Goal: Information Seeking & Learning: Learn about a topic

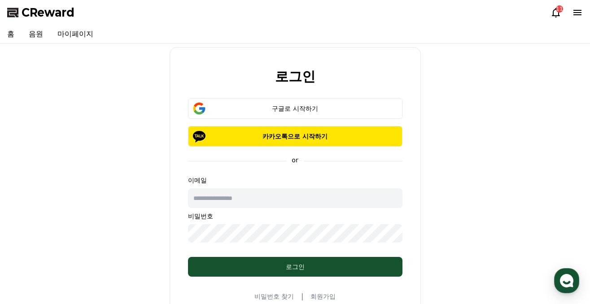
type input "**********"
click at [558, 14] on icon at bounding box center [556, 12] width 11 height 11
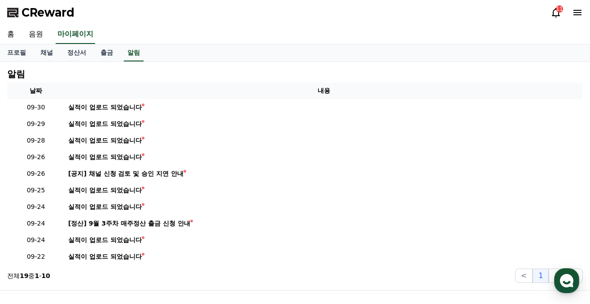
click at [558, 13] on icon at bounding box center [556, 12] width 11 height 11
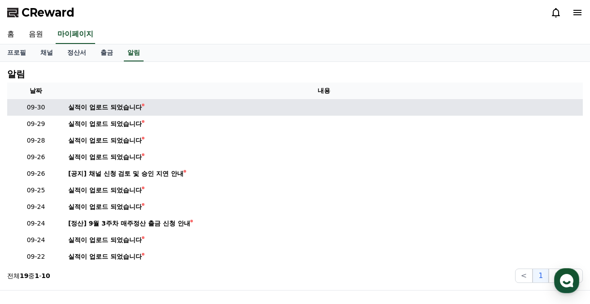
click at [118, 113] on td "실적이 업로드 되었습니다" at bounding box center [324, 107] width 518 height 17
click at [118, 108] on div "실적이 업로드 되었습니다" at bounding box center [105, 107] width 74 height 9
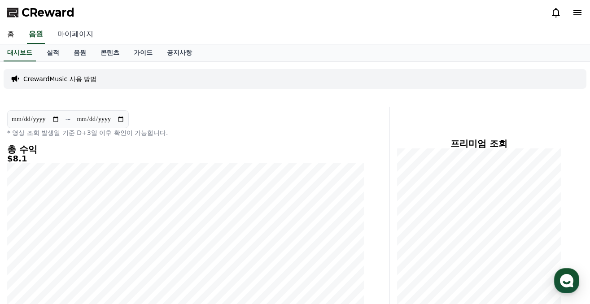
click at [71, 36] on link "마이페이지" at bounding box center [75, 34] width 50 height 19
click at [71, 36] on link "마이페이지" at bounding box center [75, 34] width 39 height 19
select select "**********"
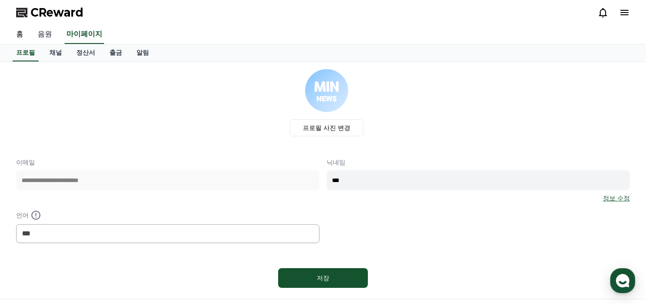
click at [48, 41] on link "음원" at bounding box center [45, 34] width 29 height 19
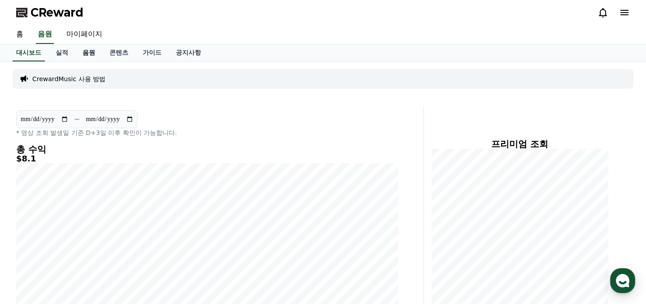
click at [87, 50] on link "음원" at bounding box center [88, 52] width 27 height 17
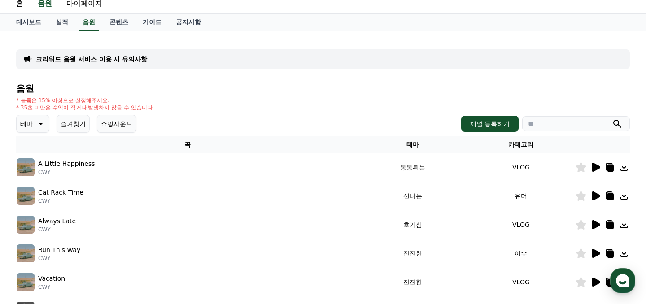
scroll to position [31, 0]
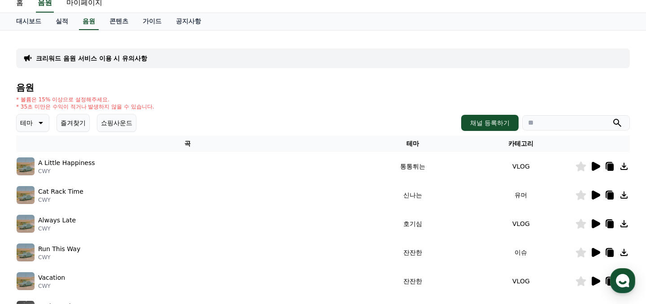
click at [37, 127] on icon at bounding box center [40, 123] width 11 height 11
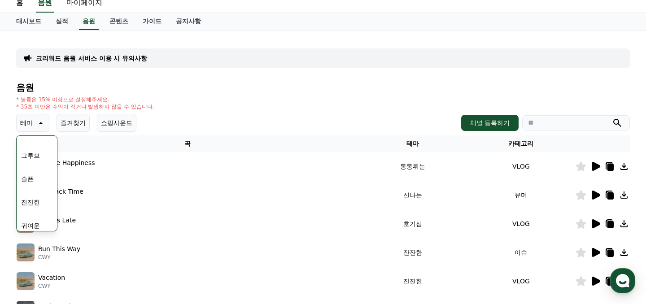
scroll to position [333, 0]
click at [31, 186] on button "귀여운" at bounding box center [30, 187] width 26 height 20
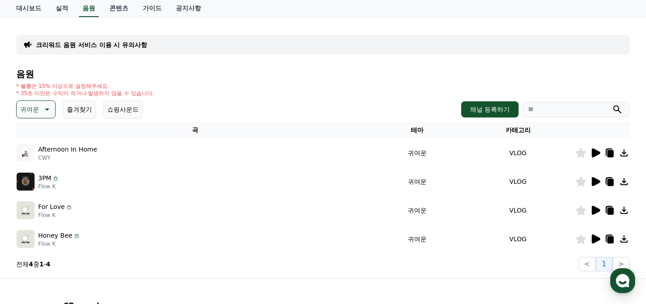
scroll to position [49, 0]
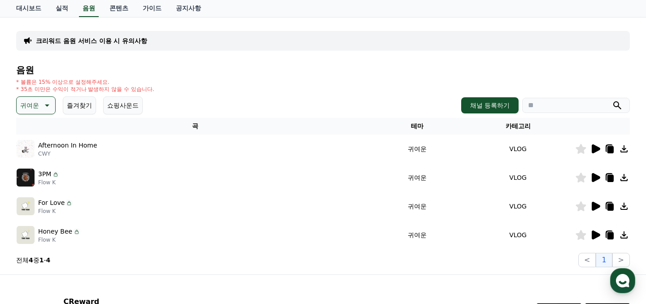
click at [598, 232] on icon at bounding box center [595, 235] width 11 height 11
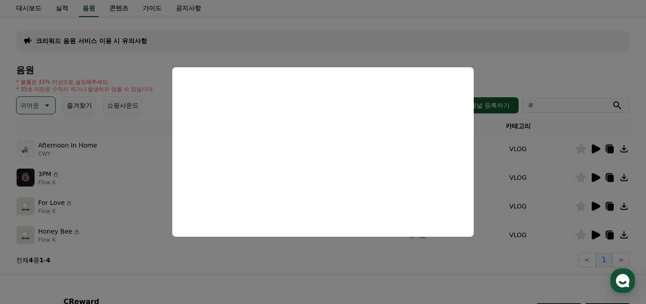
click at [126, 169] on button "close modal" at bounding box center [323, 152] width 646 height 304
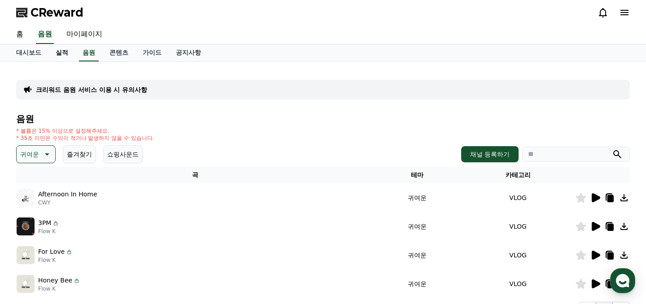
scroll to position [0, 0]
click at [33, 154] on p "귀여운" at bounding box center [29, 154] width 19 height 13
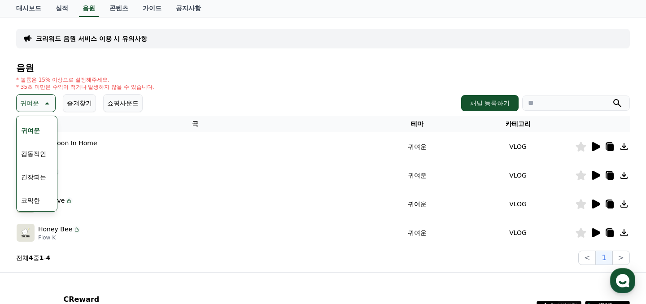
scroll to position [106, 0]
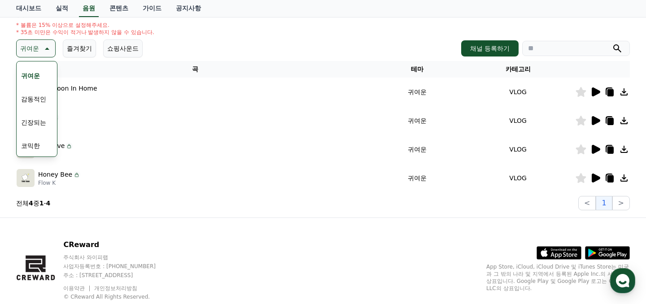
click at [28, 122] on button "긴장되는" at bounding box center [33, 123] width 32 height 20
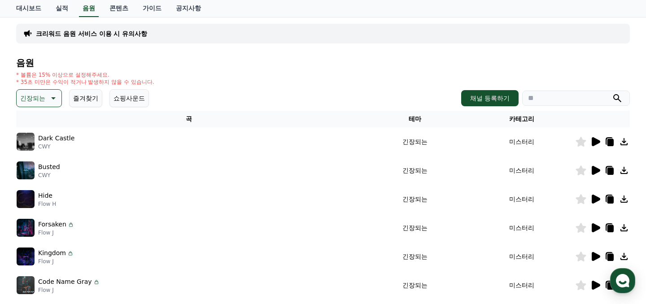
scroll to position [117, 0]
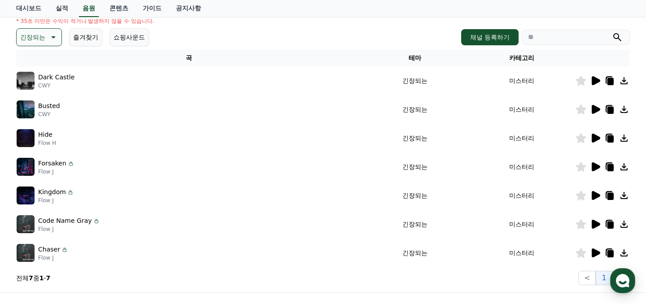
click at [599, 257] on icon at bounding box center [595, 253] width 11 height 11
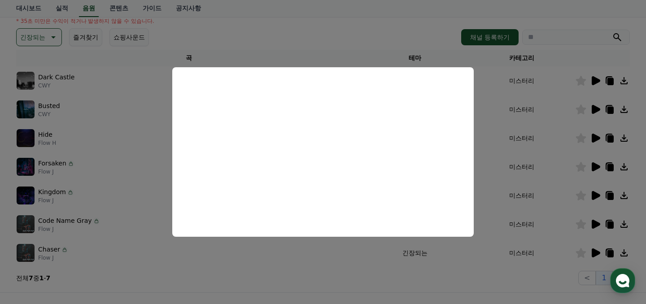
click at [109, 154] on button "close modal" at bounding box center [323, 152] width 646 height 304
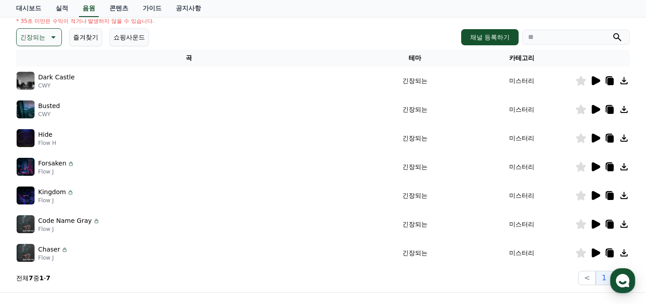
click at [594, 224] on icon at bounding box center [596, 224] width 9 height 9
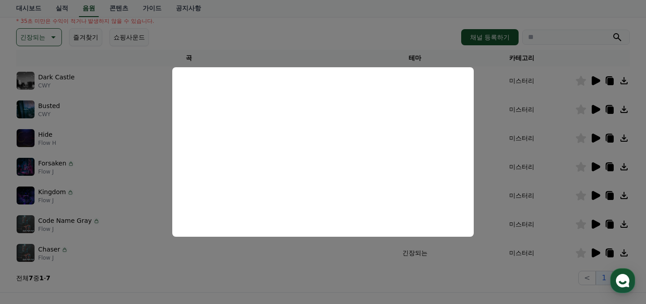
click at [546, 214] on button "close modal" at bounding box center [323, 152] width 646 height 304
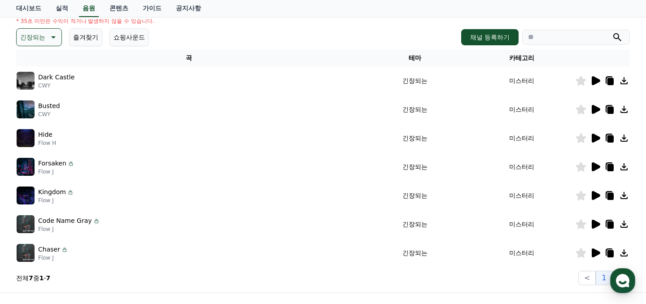
click at [594, 195] on icon at bounding box center [596, 195] width 9 height 9
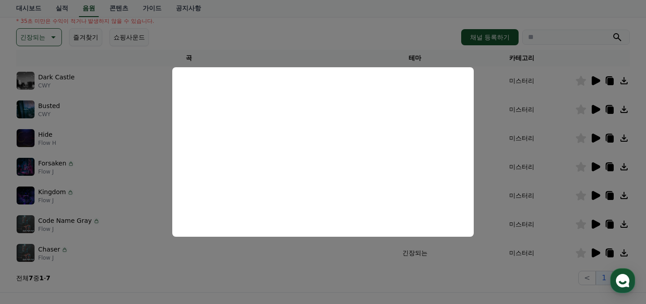
click at [552, 169] on button "close modal" at bounding box center [323, 152] width 646 height 304
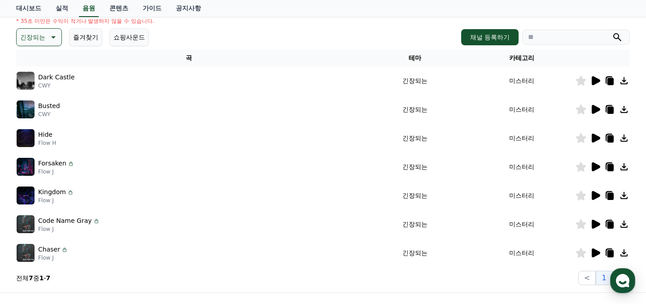
click at [596, 165] on icon at bounding box center [596, 166] width 9 height 9
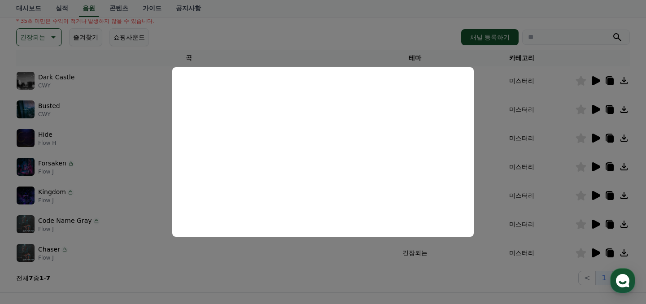
click at [124, 35] on button "close modal" at bounding box center [323, 152] width 646 height 304
click at [123, 36] on button "쇼핑사운드" at bounding box center [128, 37] width 39 height 18
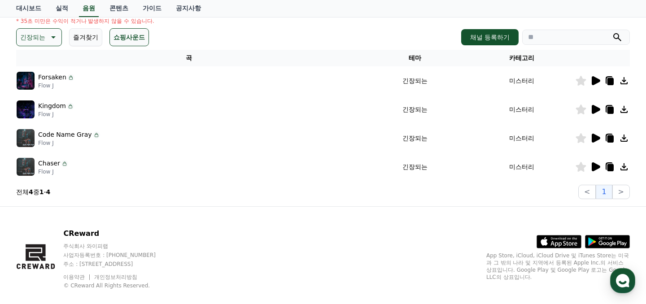
click at [123, 36] on button "쇼핑사운드" at bounding box center [128, 37] width 39 height 18
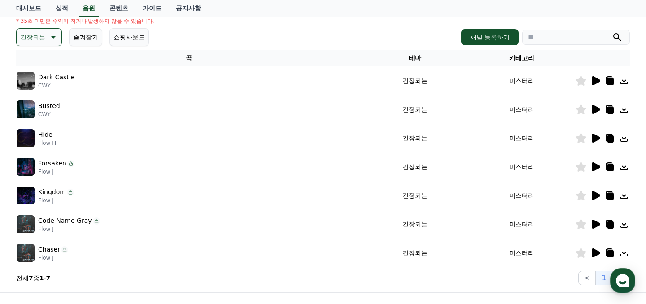
click at [123, 36] on button "쇼핑사운드" at bounding box center [128, 37] width 39 height 18
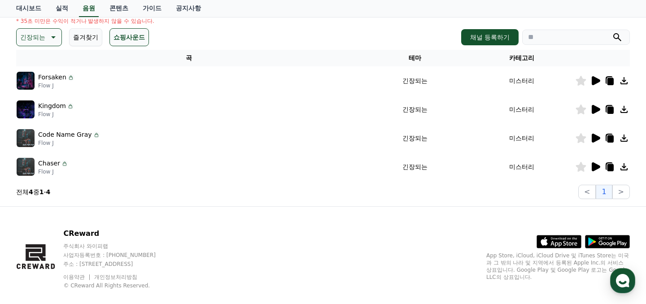
click at [47, 40] on icon at bounding box center [52, 37] width 11 height 11
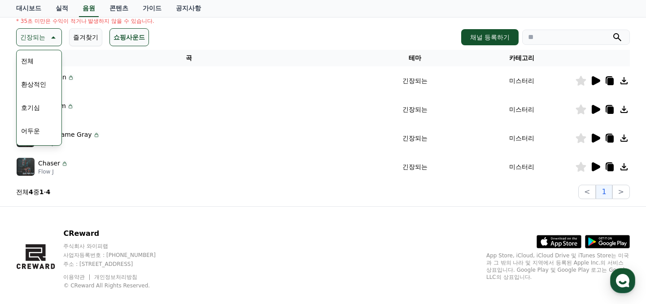
click at [74, 37] on button "즐겨찾기" at bounding box center [85, 37] width 33 height 18
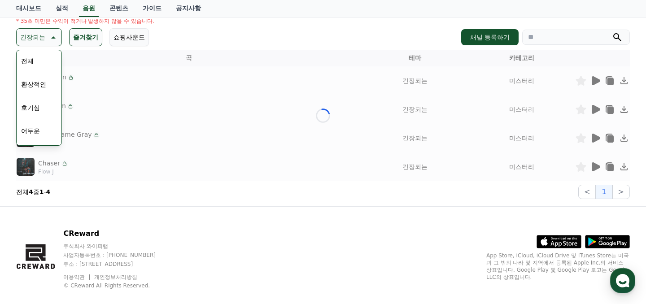
scroll to position [26, 0]
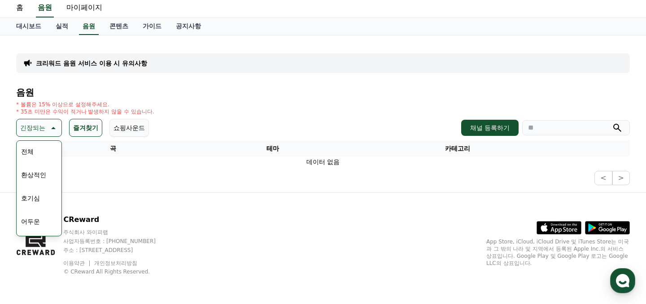
click at [79, 37] on div "크리워드 음원 서비스 이용 시 유의사항 음원 * 볼륨은 15% 이상으로 설정해주세요. * 35초 미만은 수익이 적거나 발생하지 않을 수 있습니…" at bounding box center [323, 113] width 628 height 157
click at [154, 115] on div "* 볼륨은 15% 이상으로 설정해주세요. * 35초 미만은 수익이 적거나 발생하지 않을 수 있습니다." at bounding box center [323, 108] width 614 height 14
click at [113, 158] on td "데이터 없음" at bounding box center [323, 162] width 614 height 10
click at [34, 151] on button "전체" at bounding box center [27, 152] width 20 height 20
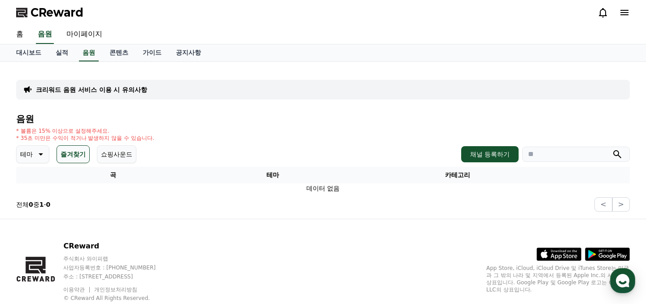
click at [32, 155] on button "테마" at bounding box center [32, 154] width 33 height 18
click at [32, 188] on button "드라마틱" at bounding box center [33, 186] width 32 height 20
click at [31, 155] on button "테마" at bounding box center [32, 154] width 33 height 18
click at [40, 208] on button "환상적인" at bounding box center [33, 202] width 32 height 20
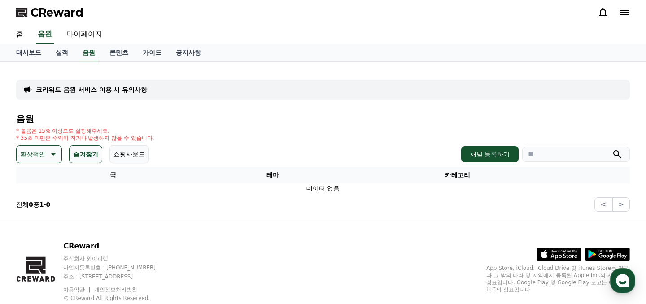
click at [41, 158] on p "환상적인" at bounding box center [32, 154] width 25 height 13
click at [35, 230] on button "호기심" at bounding box center [30, 225] width 26 height 20
click at [43, 164] on div "음원 * 볼륨은 15% 이상으로 설정해주세요. * 35초 미만은 수익이 적거나 발생하지 않을 수 있습니다. 호기심 즐겨찾기 쇼핑사운드 채널 등…" at bounding box center [323, 163] width 614 height 98
click at [119, 155] on button "쇼핑사운드" at bounding box center [122, 154] width 39 height 18
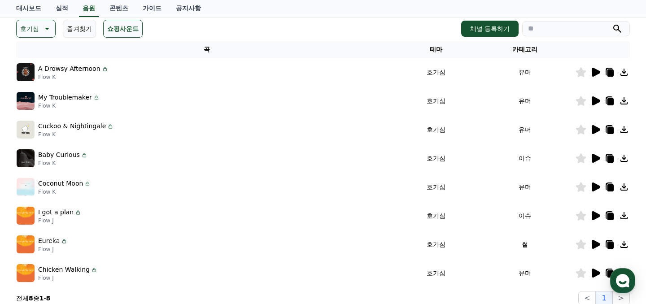
scroll to position [108, 0]
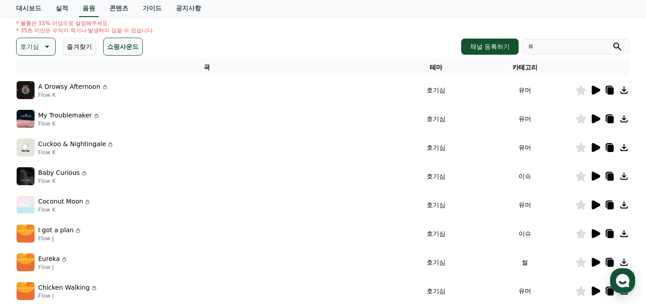
click at [41, 39] on button "호기심" at bounding box center [35, 47] width 39 height 18
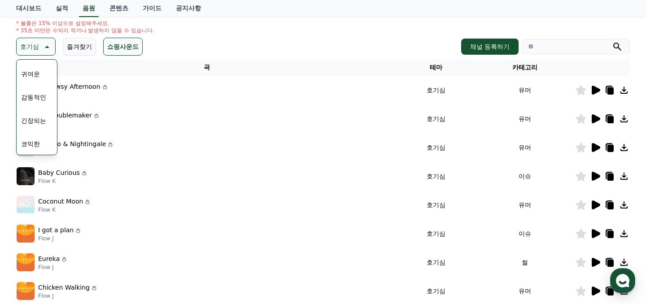
scroll to position [370, 0]
click at [37, 122] on button "긴장되는" at bounding box center [33, 121] width 32 height 20
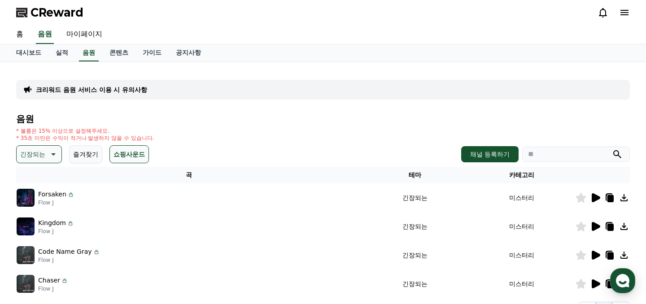
scroll to position [70, 0]
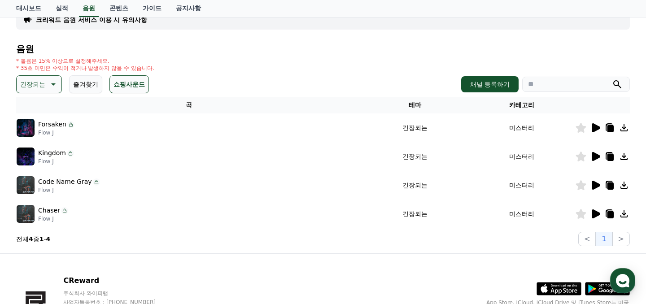
click at [47, 81] on icon at bounding box center [52, 84] width 11 height 11
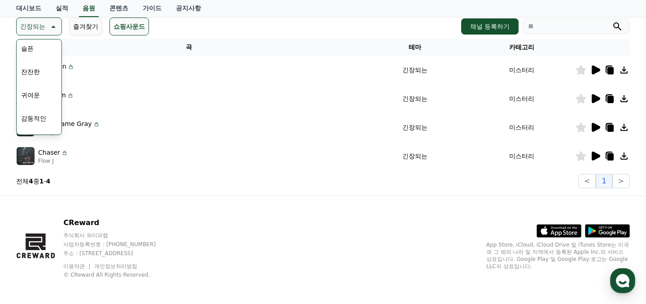
scroll to position [322, 0]
click at [32, 72] on button "잔잔한" at bounding box center [30, 78] width 26 height 20
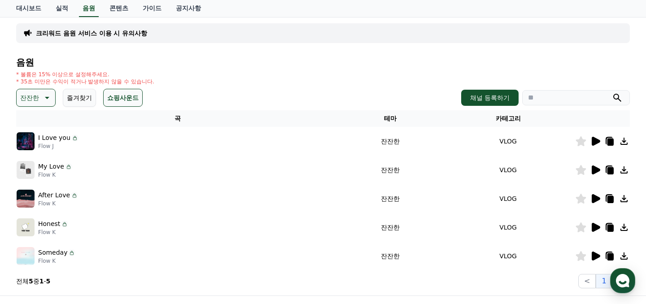
scroll to position [77, 0]
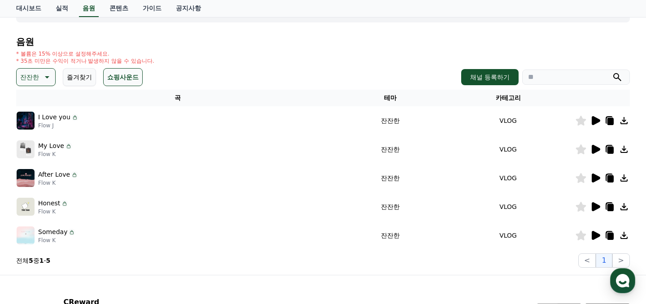
click at [34, 82] on p "잔잔한" at bounding box center [29, 77] width 19 height 13
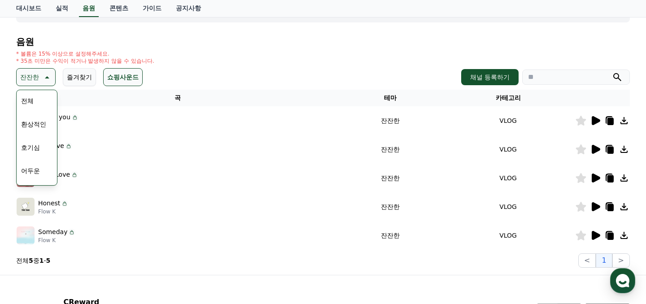
scroll to position [0, 0]
click at [35, 151] on button "호기심" at bounding box center [30, 148] width 26 height 20
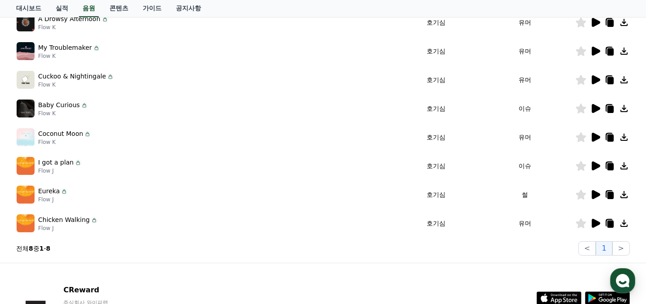
scroll to position [110, 0]
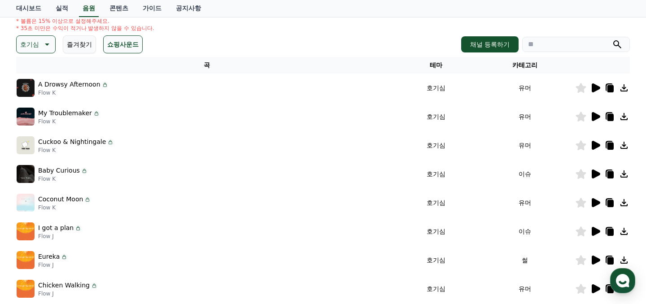
drag, startPoint x: 37, startPoint y: 38, endPoint x: 37, endPoint y: 44, distance: 5.8
click at [37, 38] on button "호기심" at bounding box center [35, 44] width 39 height 18
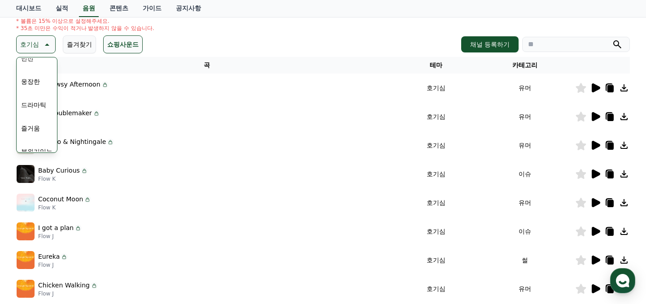
scroll to position [185, 0]
click at [34, 94] on button "드라마틱" at bounding box center [33, 93] width 32 height 20
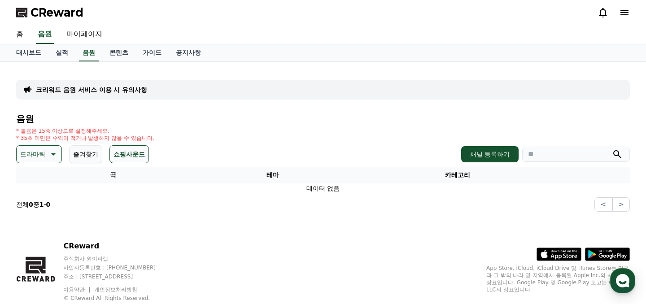
click at [44, 161] on button "드라마틱" at bounding box center [39, 154] width 46 height 18
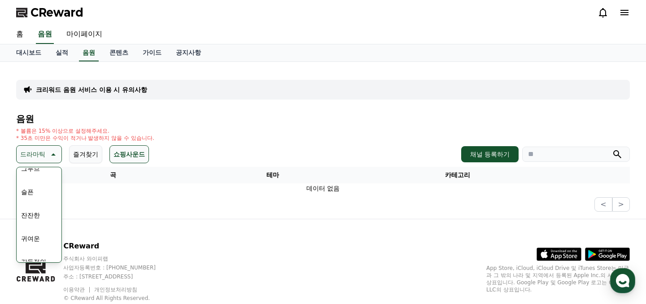
click at [35, 218] on button "잔잔한" at bounding box center [30, 215] width 26 height 20
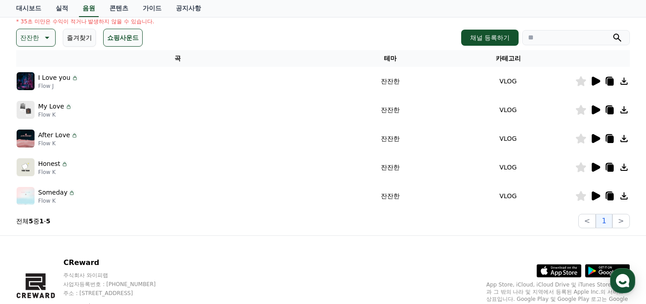
scroll to position [126, 0]
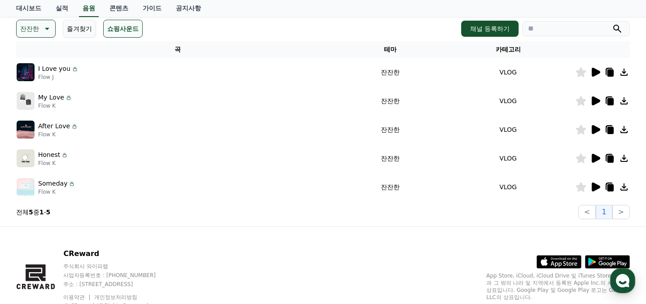
click at [36, 31] on p "잔잔한" at bounding box center [29, 28] width 19 height 13
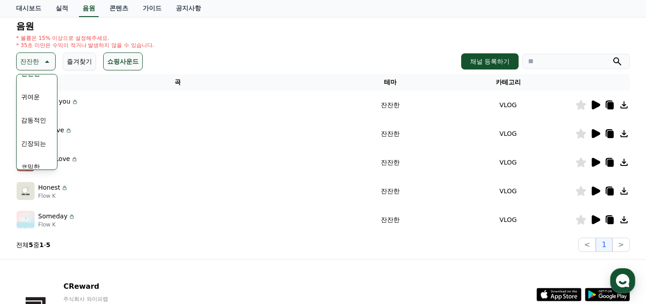
scroll to position [364, 0]
click at [33, 141] on button "긴장되는" at bounding box center [33, 141] width 32 height 20
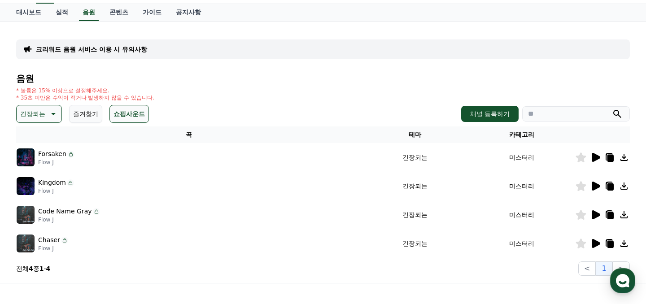
scroll to position [65, 0]
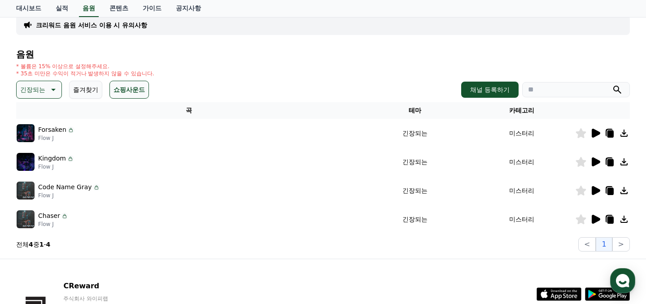
click at [37, 89] on p "긴장되는" at bounding box center [32, 89] width 25 height 13
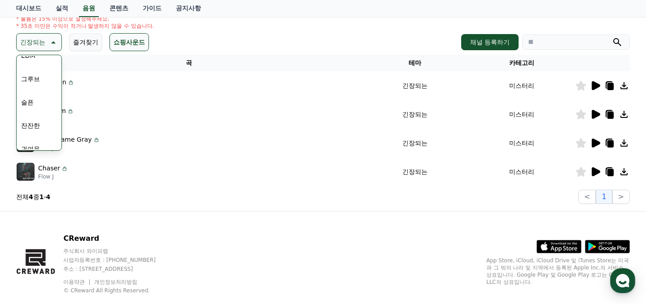
scroll to position [287, 0]
click at [34, 127] on button "잔잔한" at bounding box center [30, 129] width 26 height 20
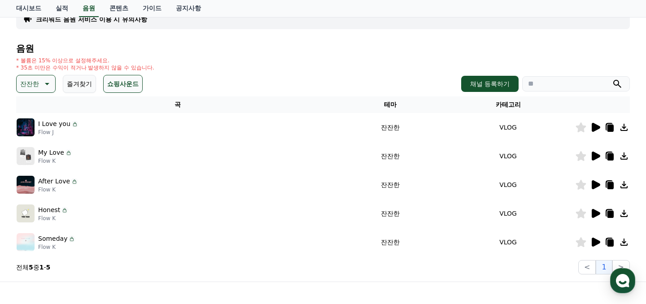
scroll to position [89, 0]
